Goal: Entertainment & Leisure: Browse casually

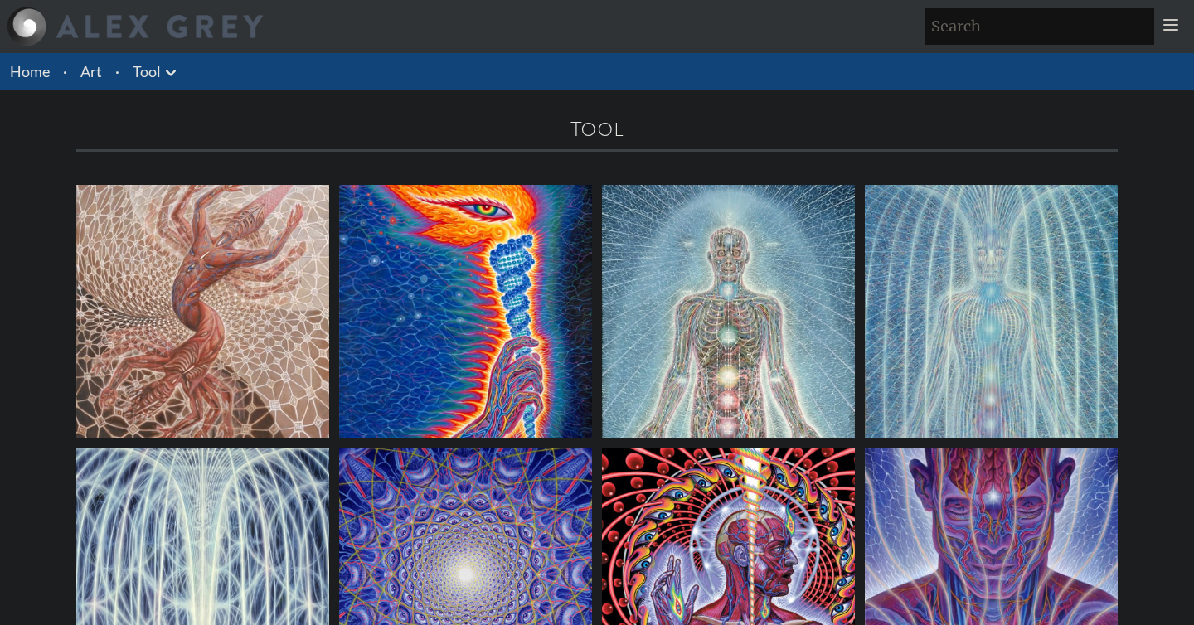
click at [244, 297] on img at bounding box center [202, 311] width 253 height 253
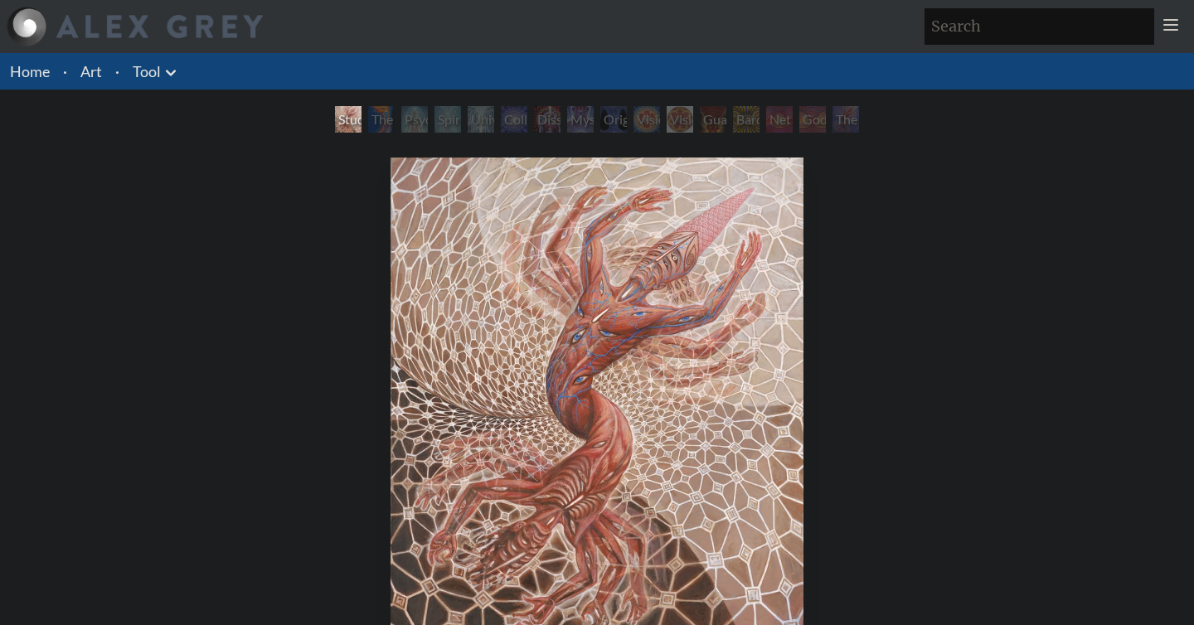
click at [779, 121] on div "Net of Being" at bounding box center [779, 119] width 27 height 27
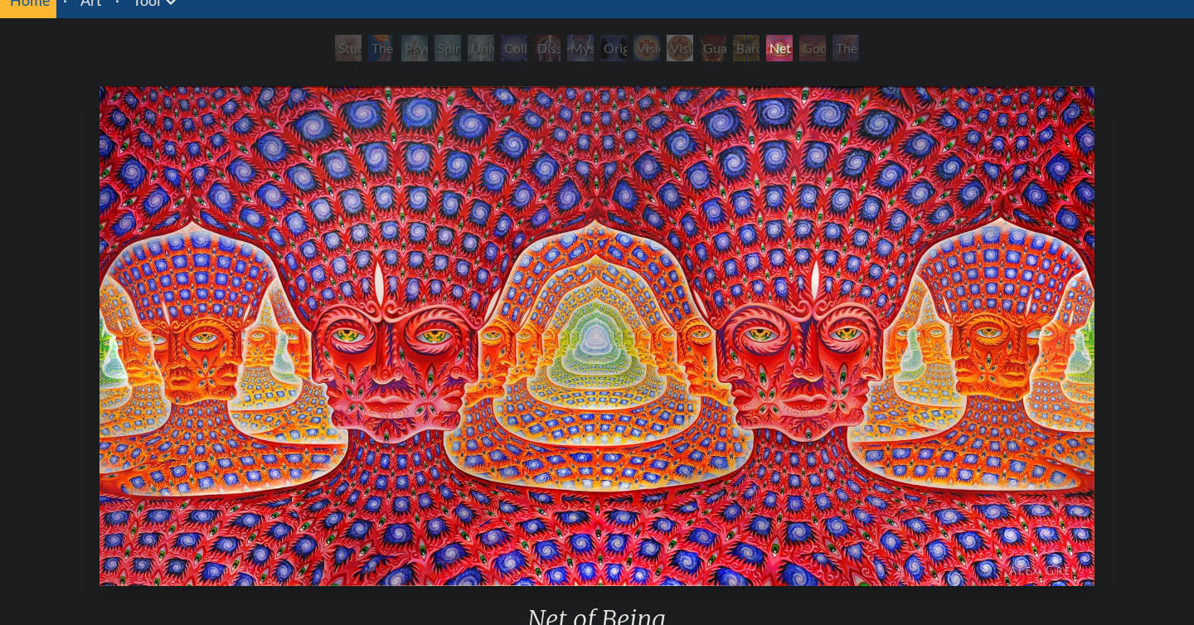
scroll to position [67, 0]
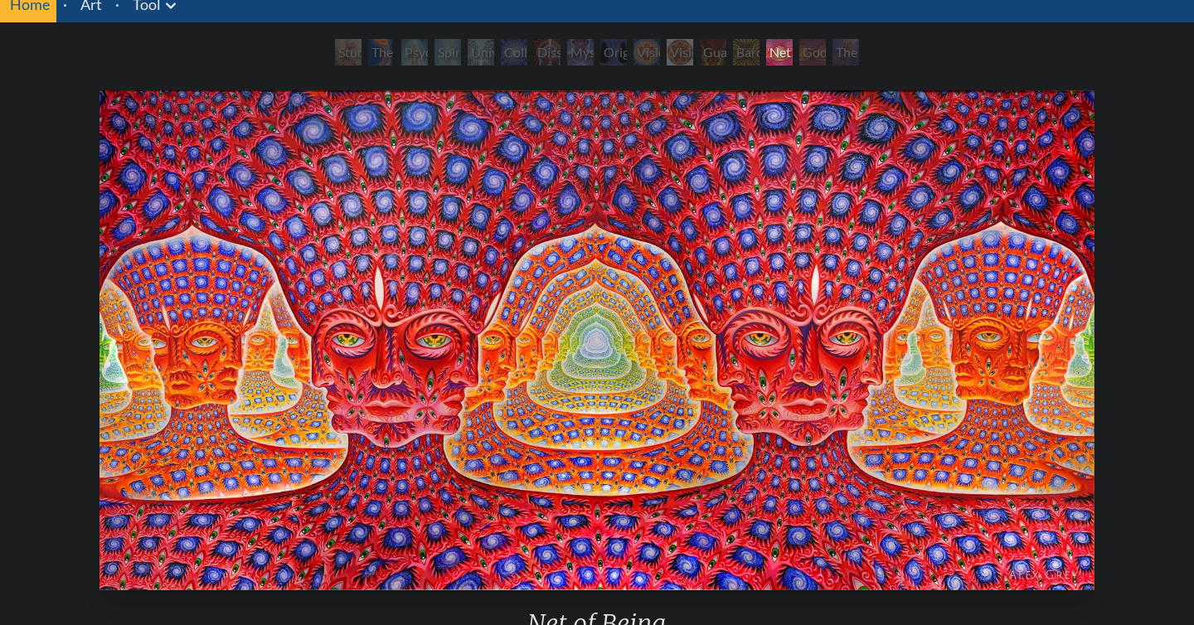
click at [715, 56] on div "Guardian of Infinite Vision" at bounding box center [713, 52] width 27 height 27
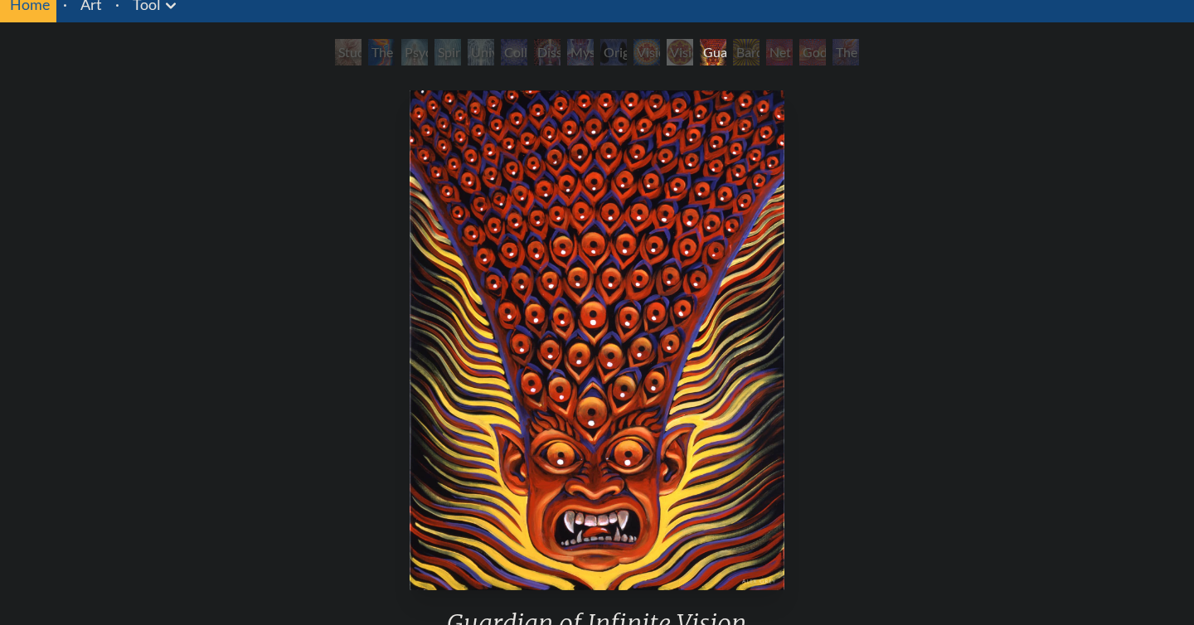
click at [612, 47] on div "Original Face" at bounding box center [613, 52] width 27 height 27
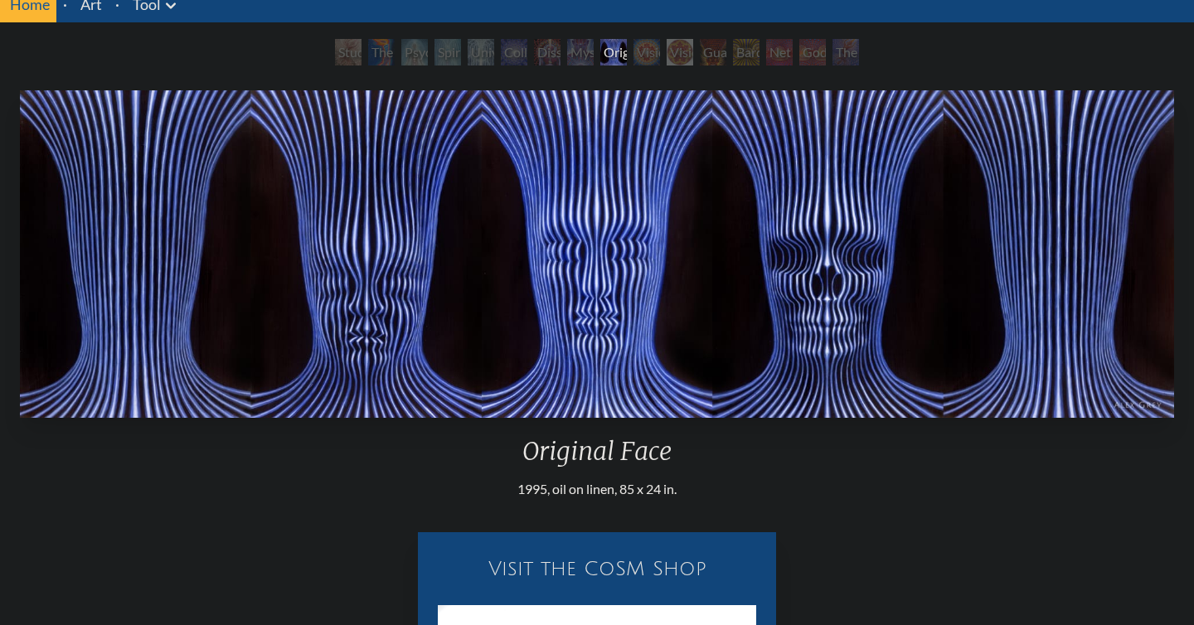
click at [555, 47] on div "Dissectional Art for Tool's Lateralus CD" at bounding box center [547, 52] width 27 height 27
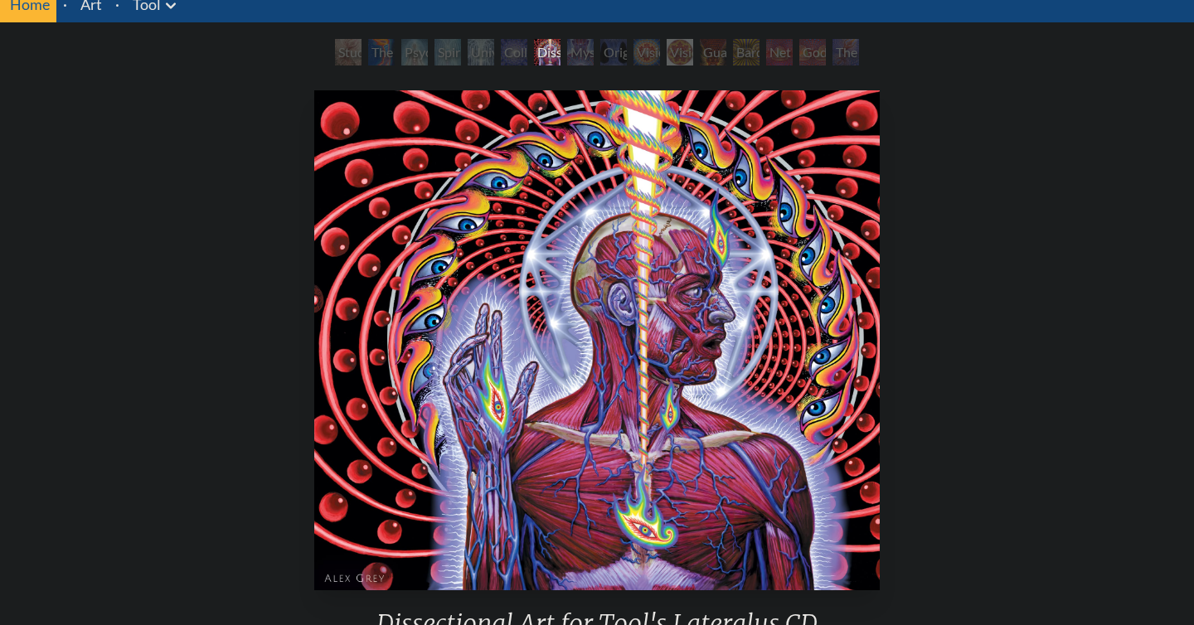
click at [381, 52] on div "The Torch" at bounding box center [381, 52] width 27 height 27
